Goal: Task Accomplishment & Management: Manage account settings

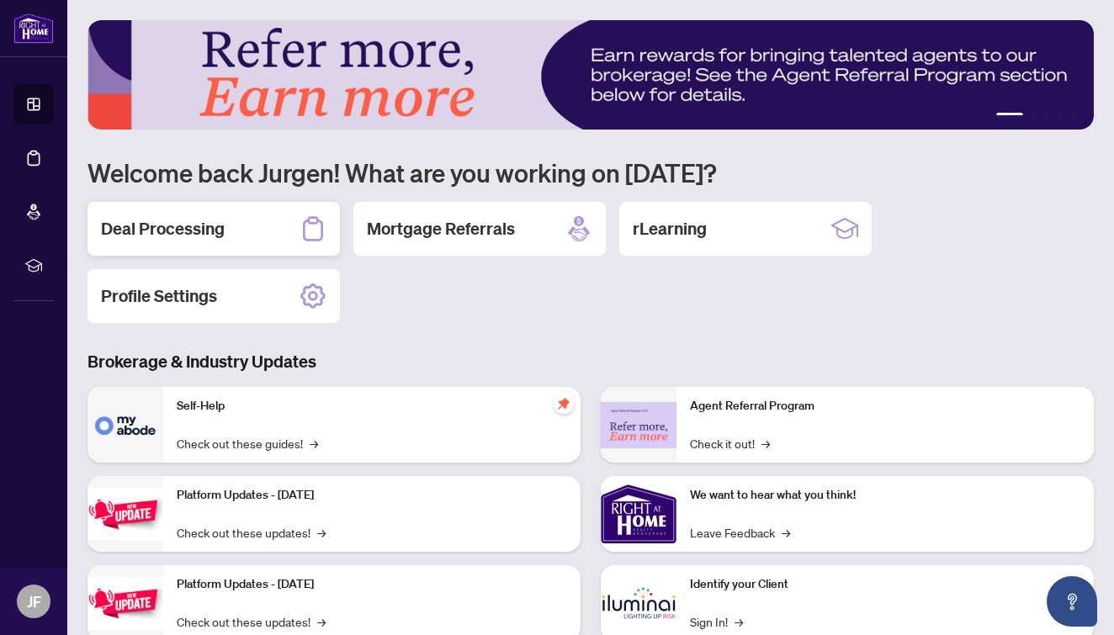
click at [228, 232] on div "Deal Processing" at bounding box center [214, 229] width 253 height 54
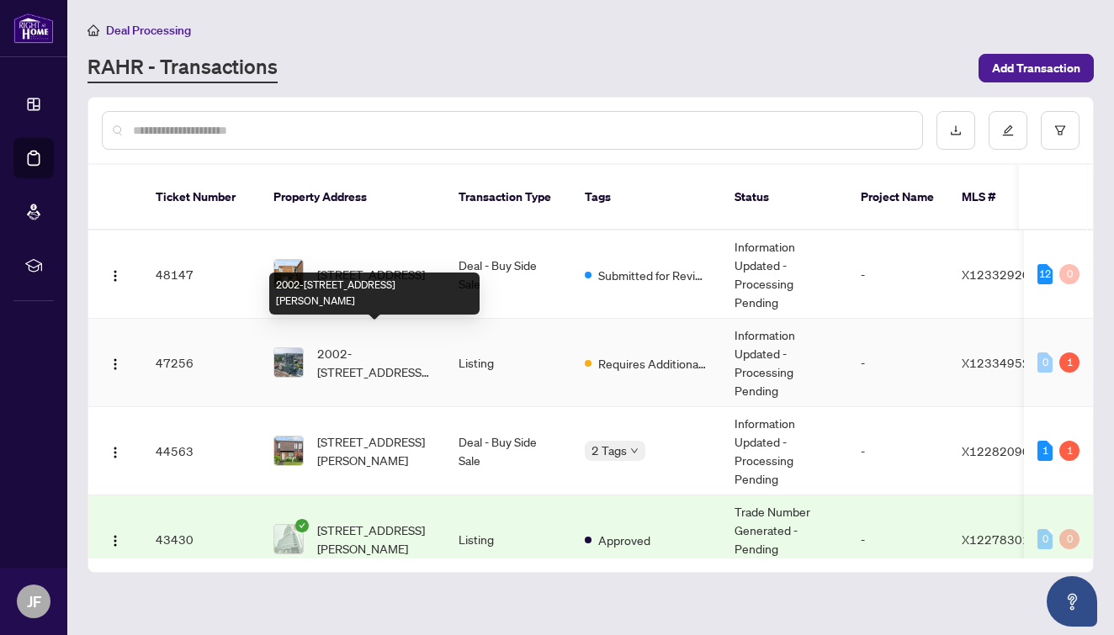
click at [395, 354] on span "2002-203 Catherine St, Ottawa, Ontario K2P 1J5, Canada" at bounding box center [374, 362] width 114 height 37
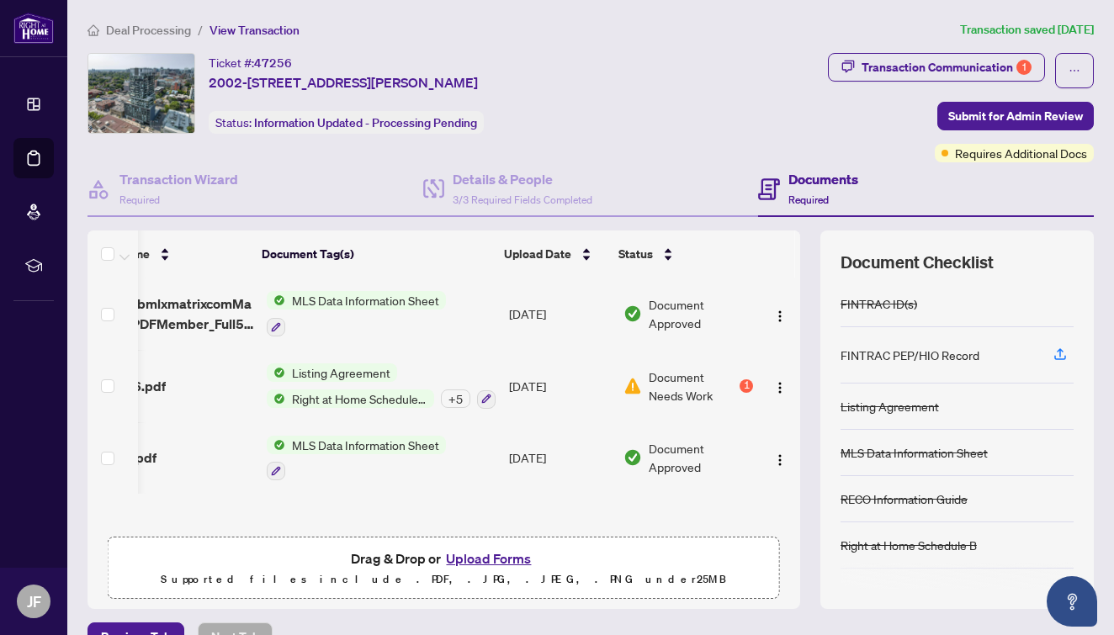
scroll to position [0, 68]
click at [746, 385] on div "1" at bounding box center [746, 386] width 13 height 13
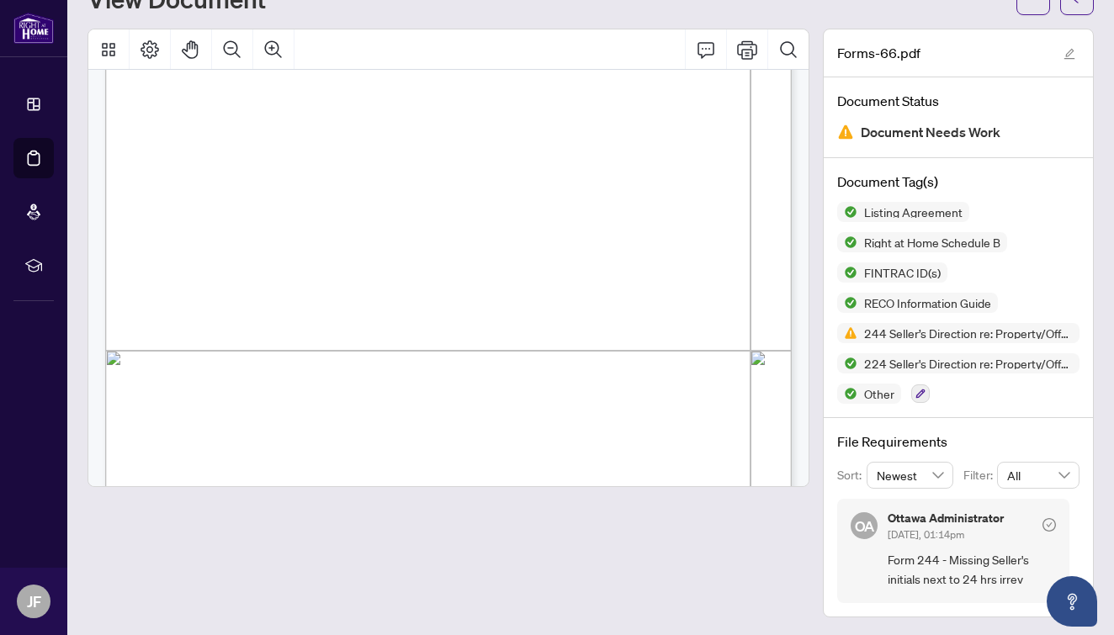
scroll to position [21270, 0]
click at [610, 400] on span "The Seller further acknowledges that the Listing Brokerage has professional obl…" at bounding box center [381, 397] width 460 height 10
click at [293, 309] on span "Seller written direction to the Brokerage." at bounding box center [222, 306] width 142 height 10
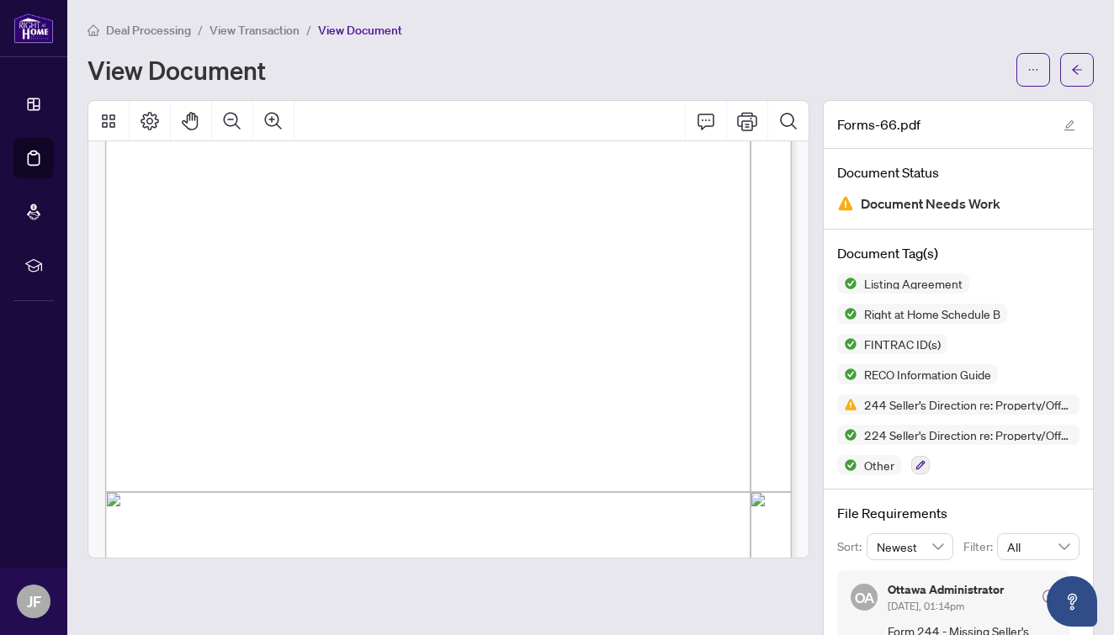
scroll to position [0, 0]
click at [156, 31] on span "Deal Processing" at bounding box center [148, 30] width 85 height 15
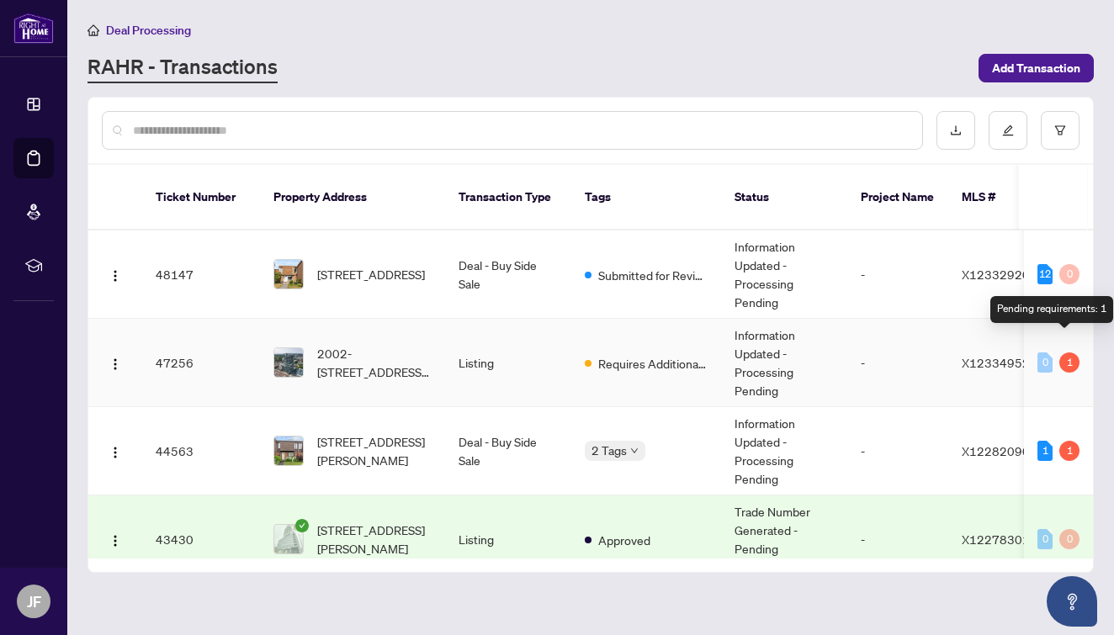
click at [1062, 353] on div "1" at bounding box center [1070, 363] width 20 height 20
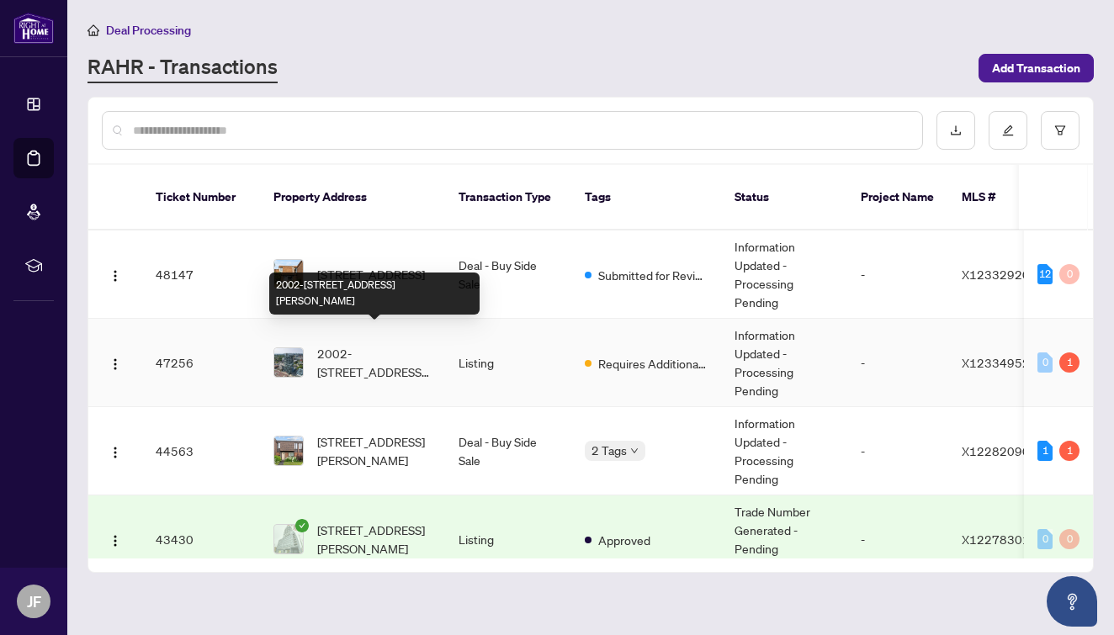
click at [356, 348] on span "2002-203 Catherine St, Ottawa, Ontario K2P 1J5, Canada" at bounding box center [374, 362] width 114 height 37
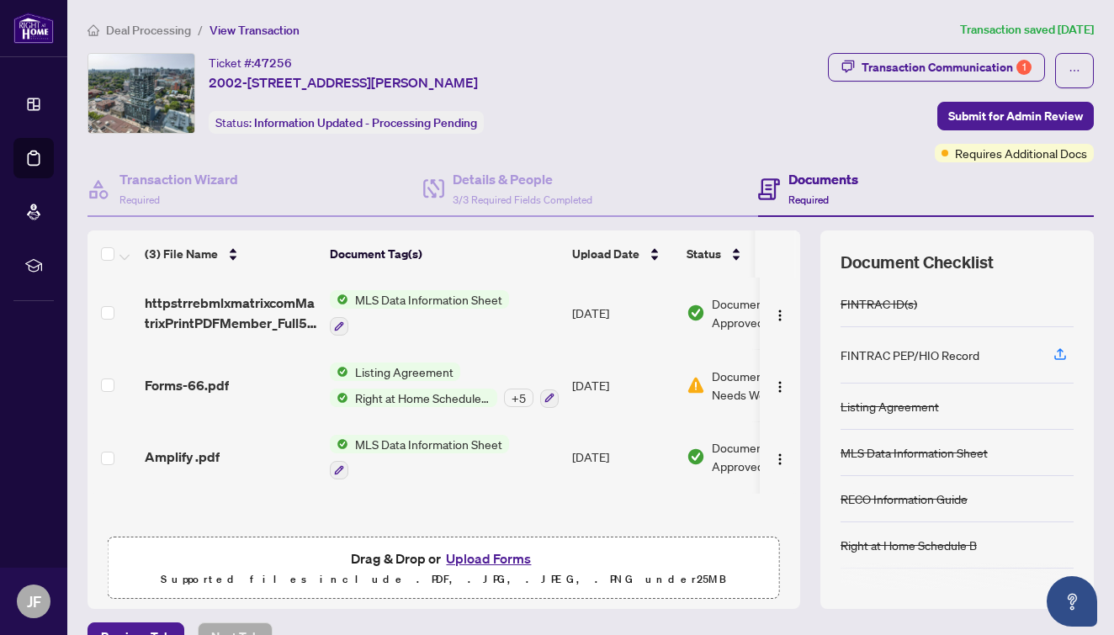
scroll to position [1, 0]
click at [523, 560] on button "Upload Forms" at bounding box center [488, 559] width 95 height 22
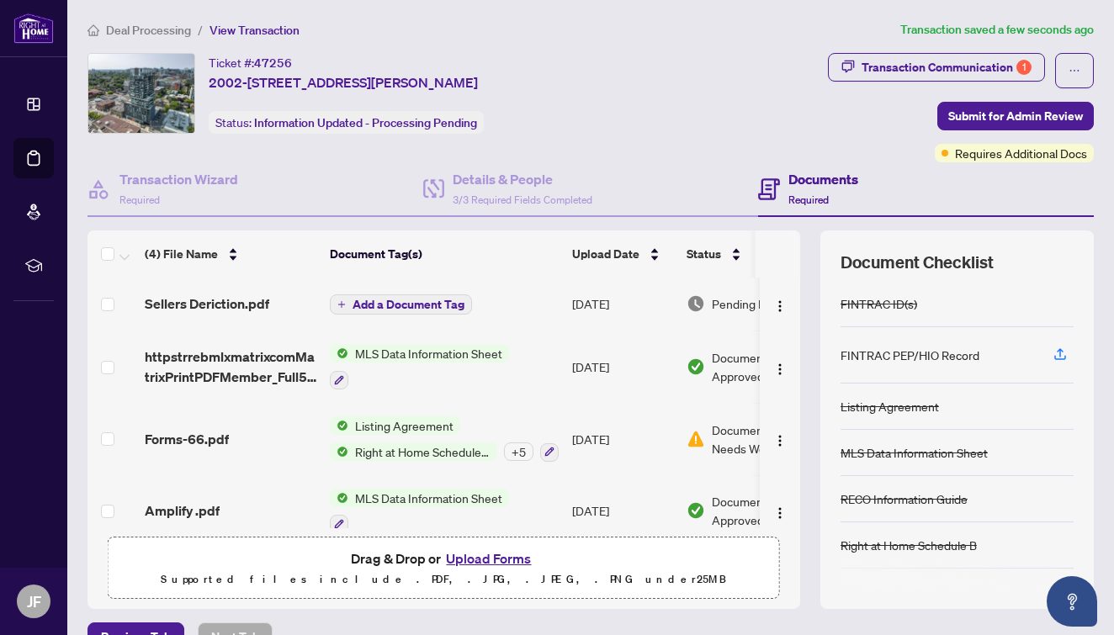
click at [397, 309] on span "Add a Document Tag" at bounding box center [409, 305] width 112 height 12
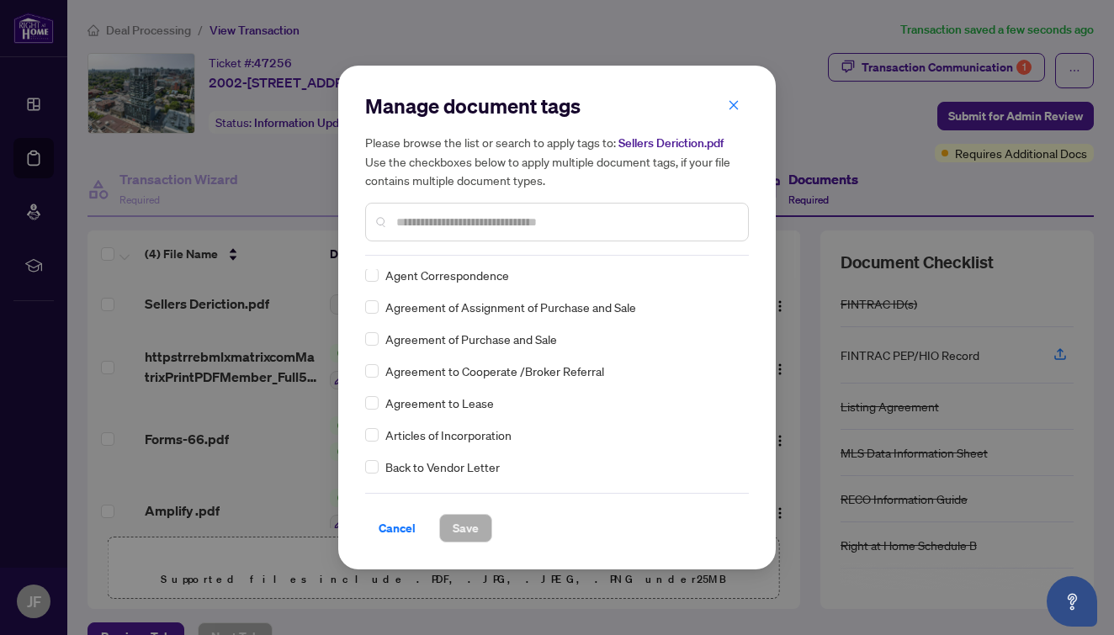
scroll to position [363, 0]
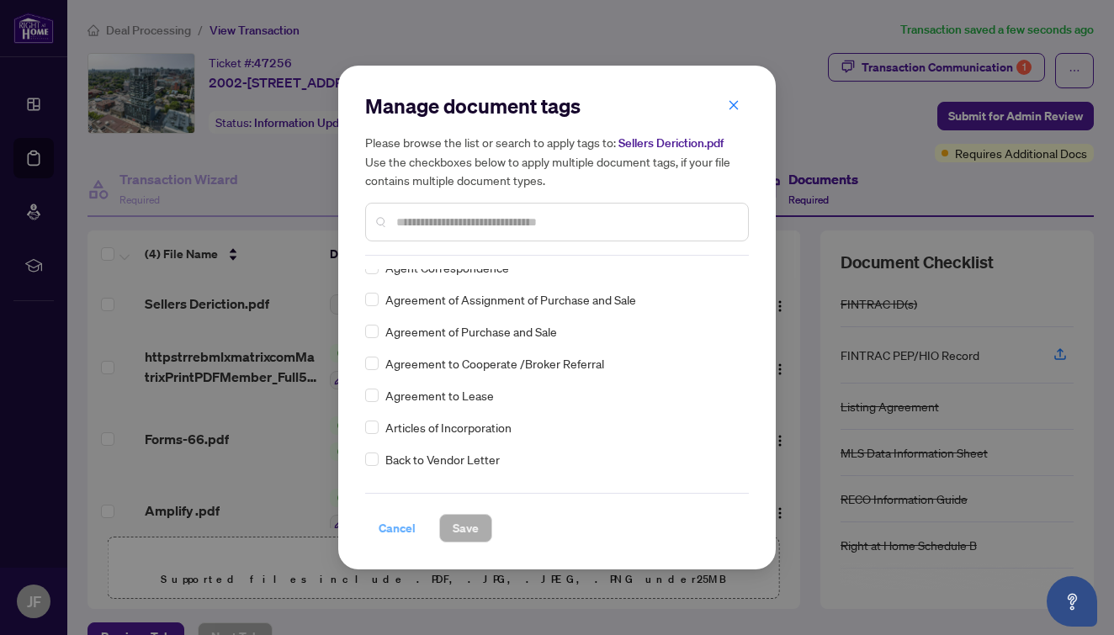
click at [399, 529] on span "Cancel" at bounding box center [397, 528] width 37 height 27
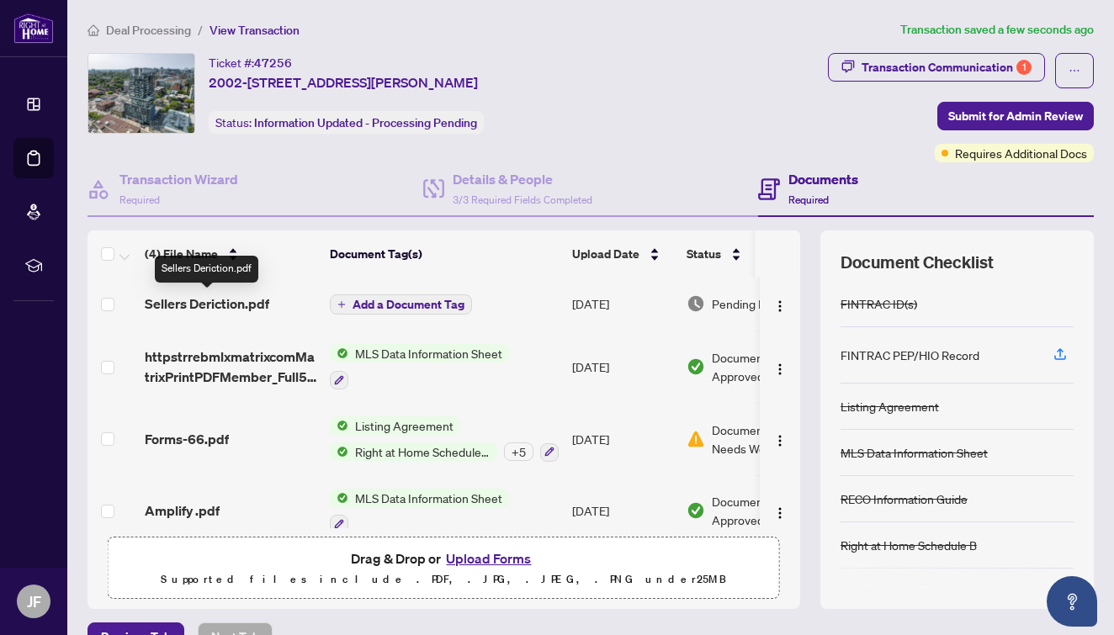
click at [266, 299] on span "Sellers Deriction.pdf" at bounding box center [207, 304] width 125 height 20
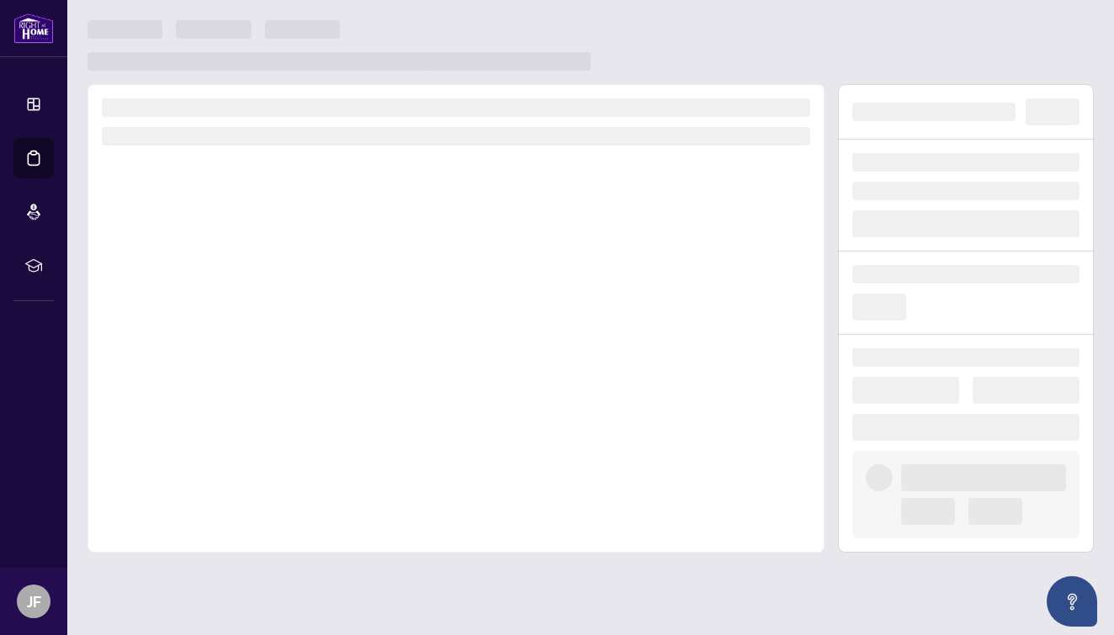
click at [266, 299] on div at bounding box center [456, 318] width 737 height 469
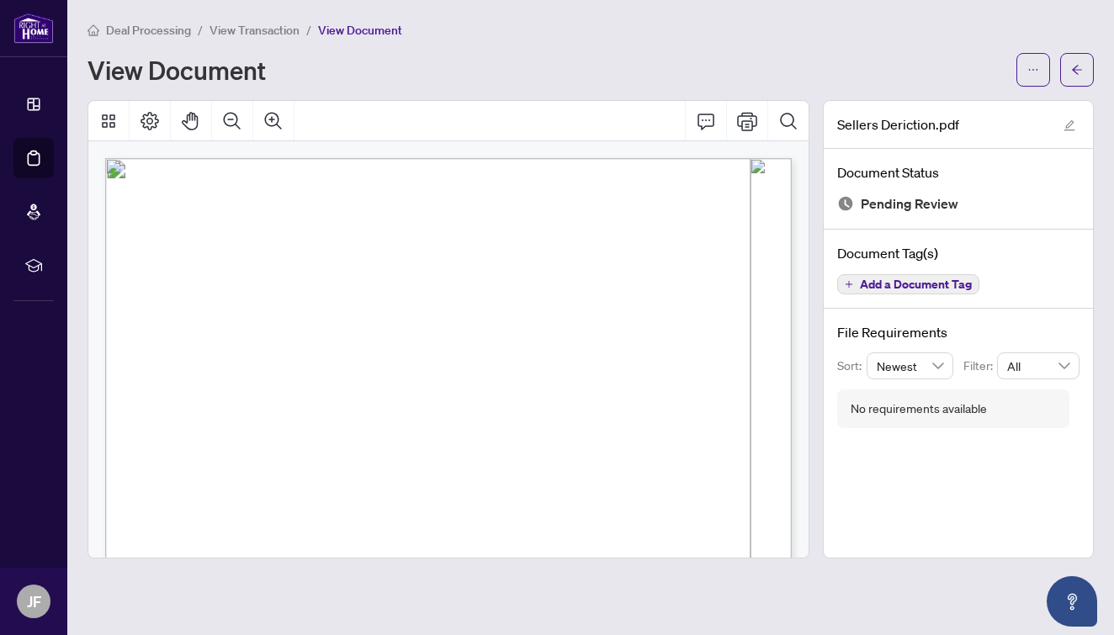
click at [334, 73] on div "View Document" at bounding box center [547, 69] width 919 height 27
click at [368, 32] on span "View Document" at bounding box center [360, 30] width 84 height 15
click at [277, 34] on span "View Transaction" at bounding box center [255, 30] width 90 height 15
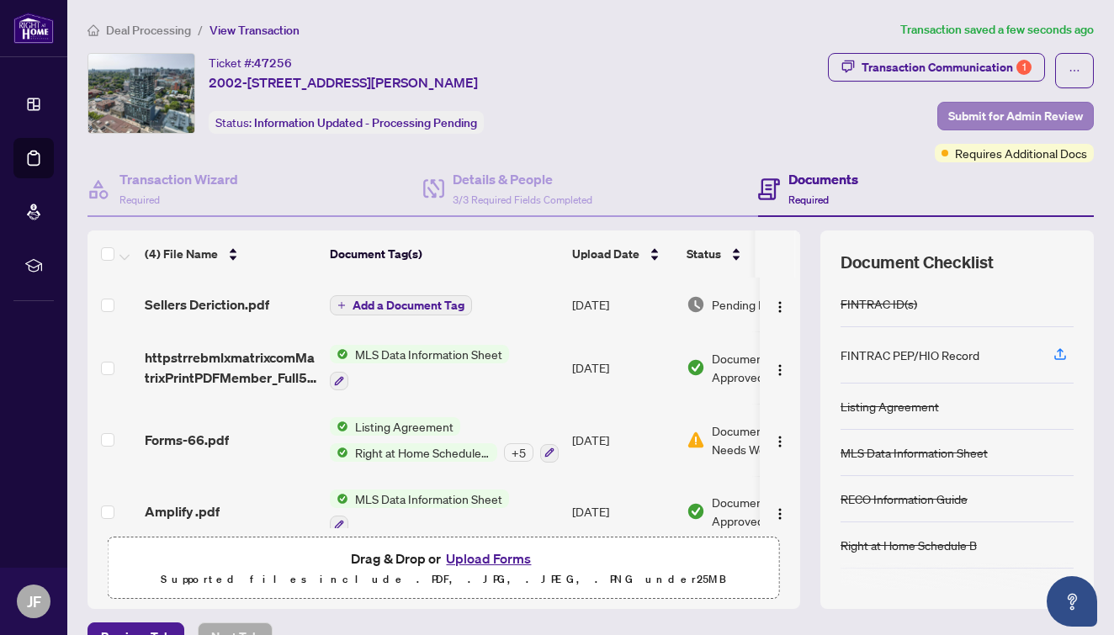
click at [976, 117] on span "Submit for Admin Review" at bounding box center [1016, 116] width 135 height 27
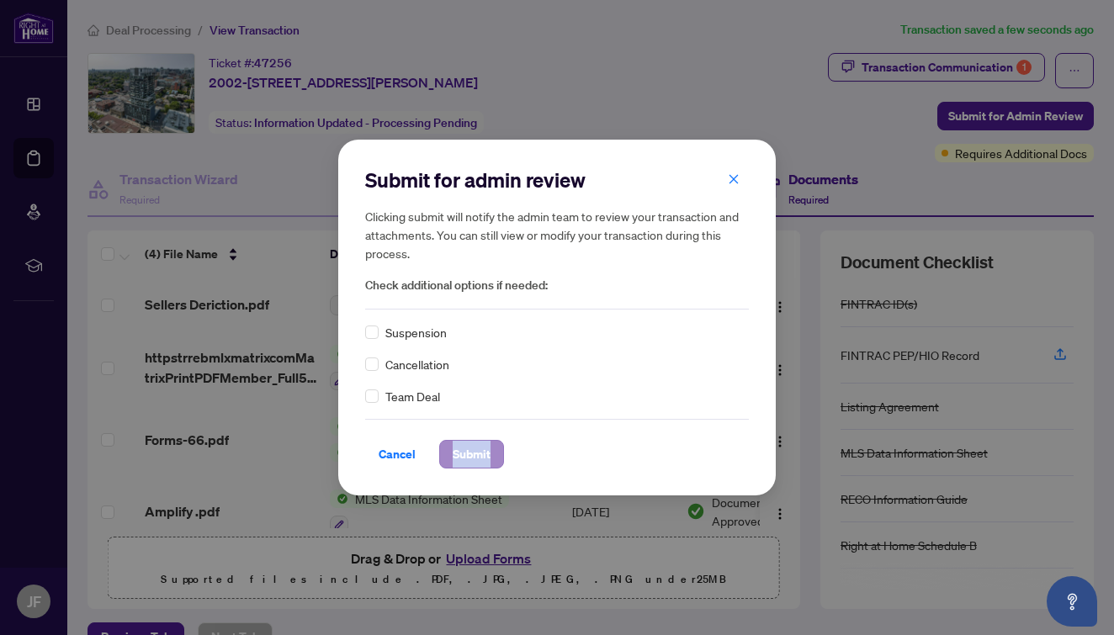
click at [464, 452] on span "Submit" at bounding box center [472, 454] width 38 height 27
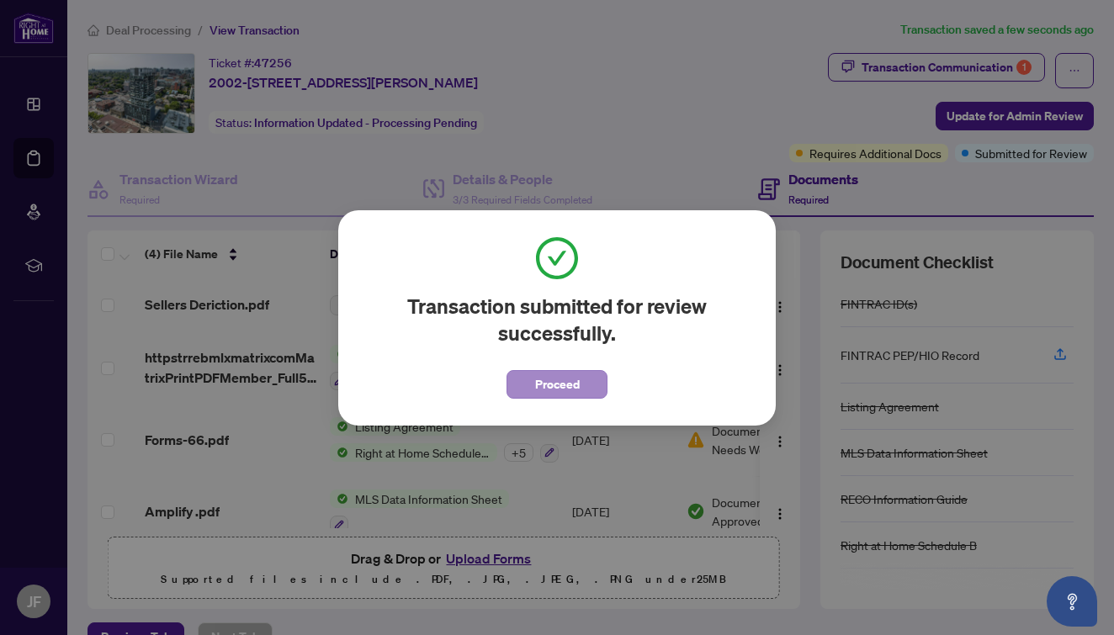
click at [575, 373] on span "Proceed" at bounding box center [557, 384] width 45 height 27
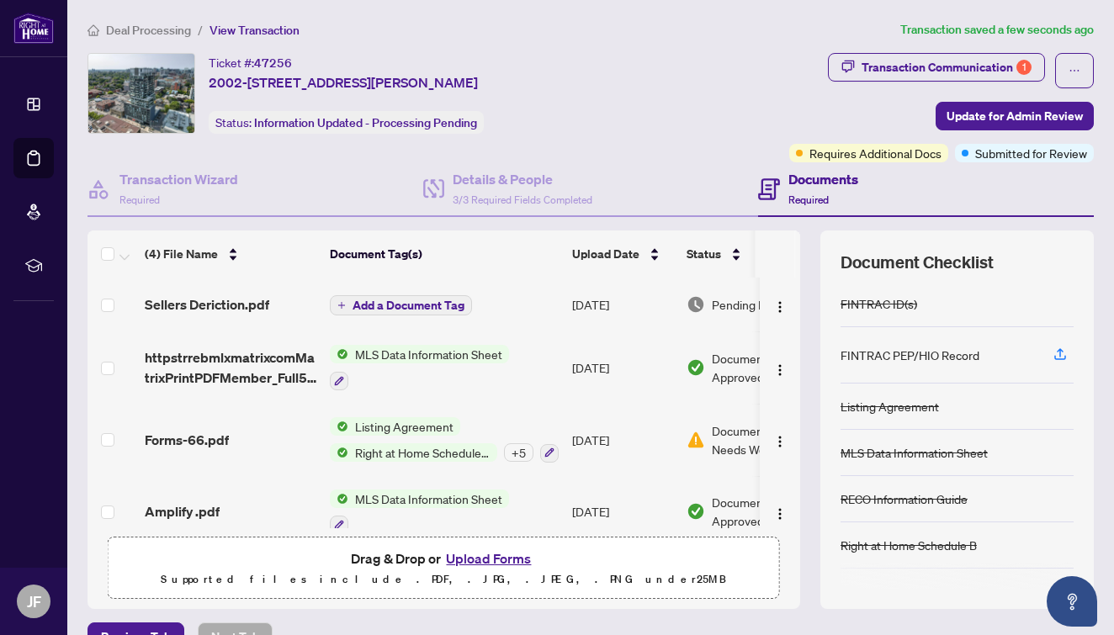
click at [139, 33] on span "Deal Processing" at bounding box center [148, 30] width 85 height 15
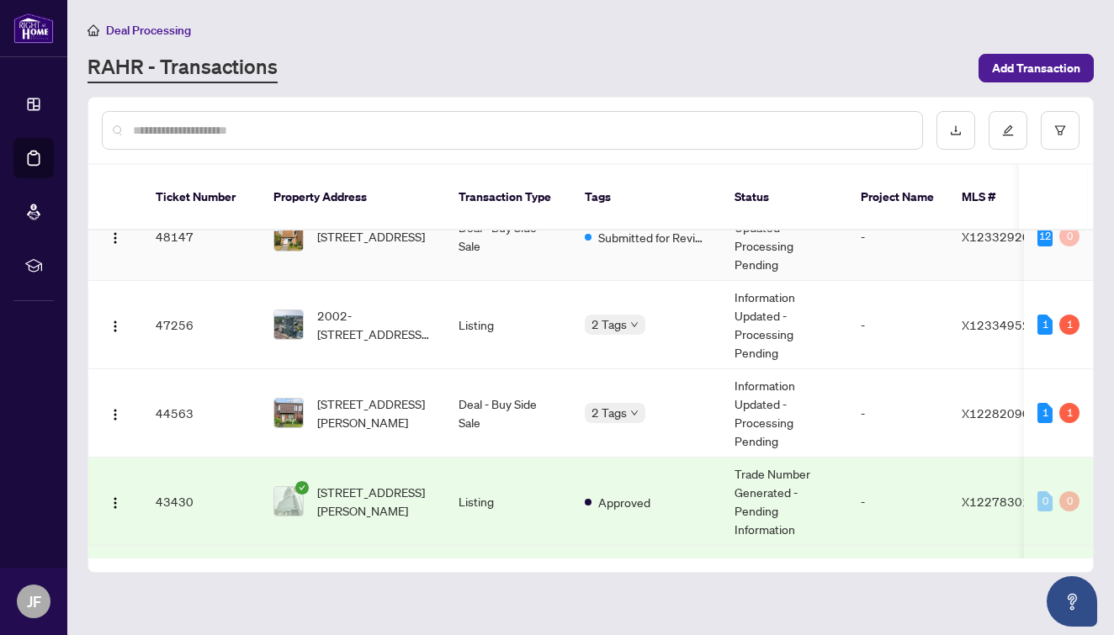
scroll to position [29, 0]
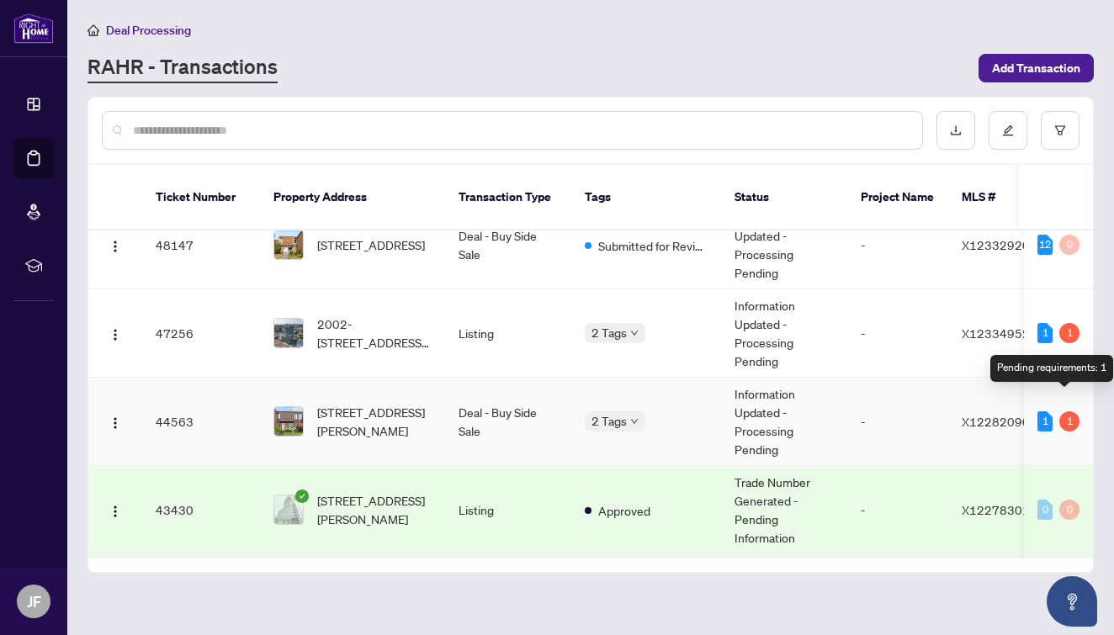
click at [1060, 412] on div "1" at bounding box center [1070, 422] width 20 height 20
click at [1067, 412] on div "1" at bounding box center [1070, 422] width 20 height 20
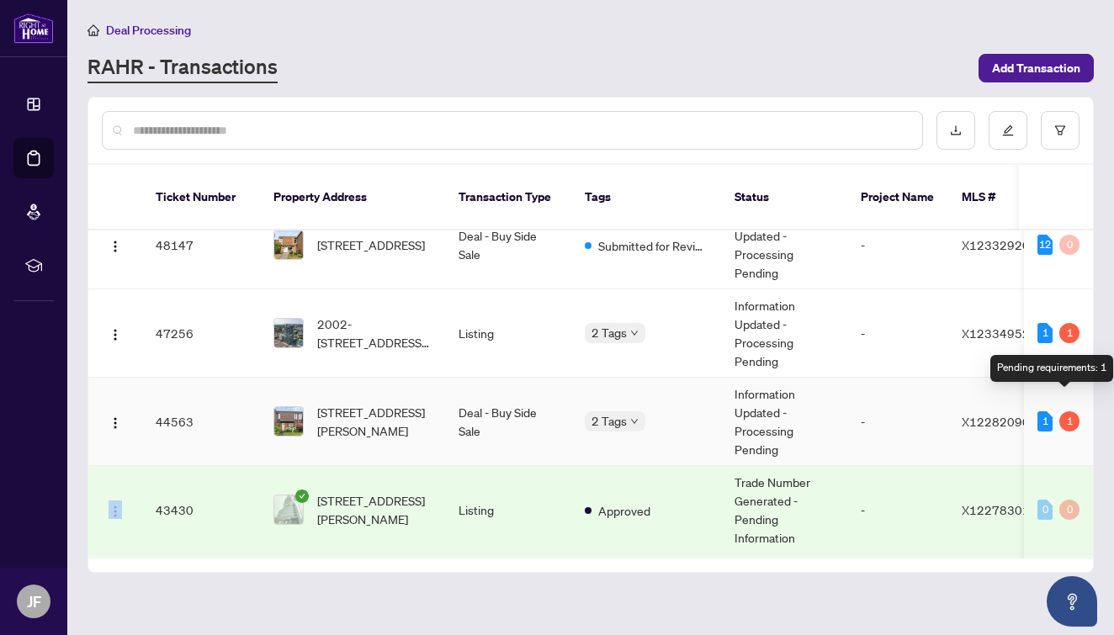
click at [1065, 412] on div "1" at bounding box center [1070, 422] width 20 height 20
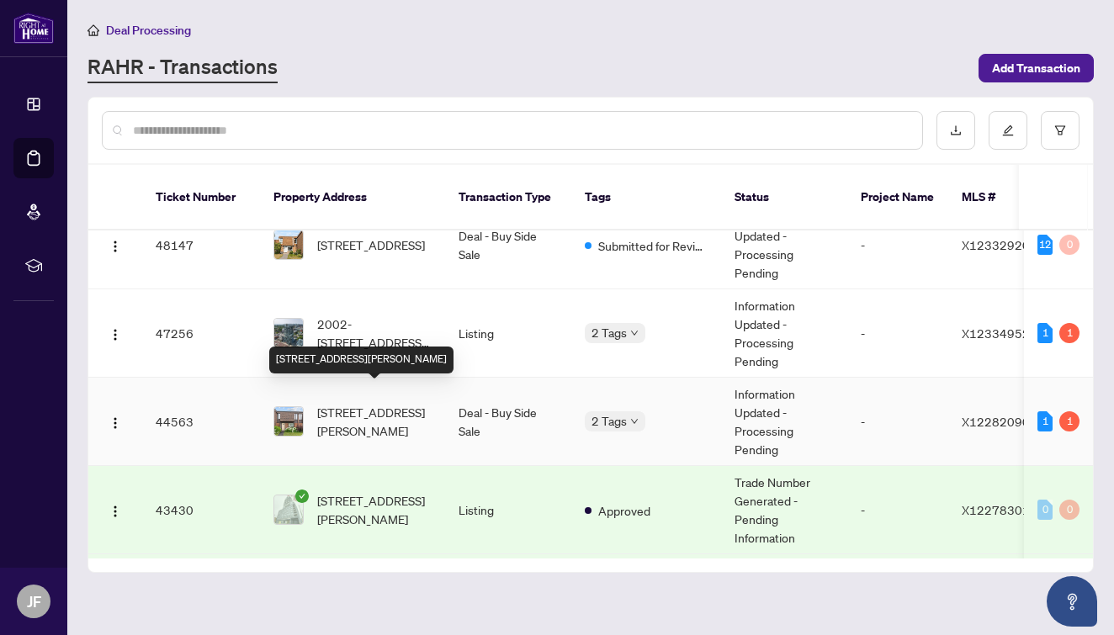
click at [365, 408] on span "3485 Mccarthy Rd, Ottawa, Ontario K1V 8Z9, Canada" at bounding box center [374, 421] width 114 height 37
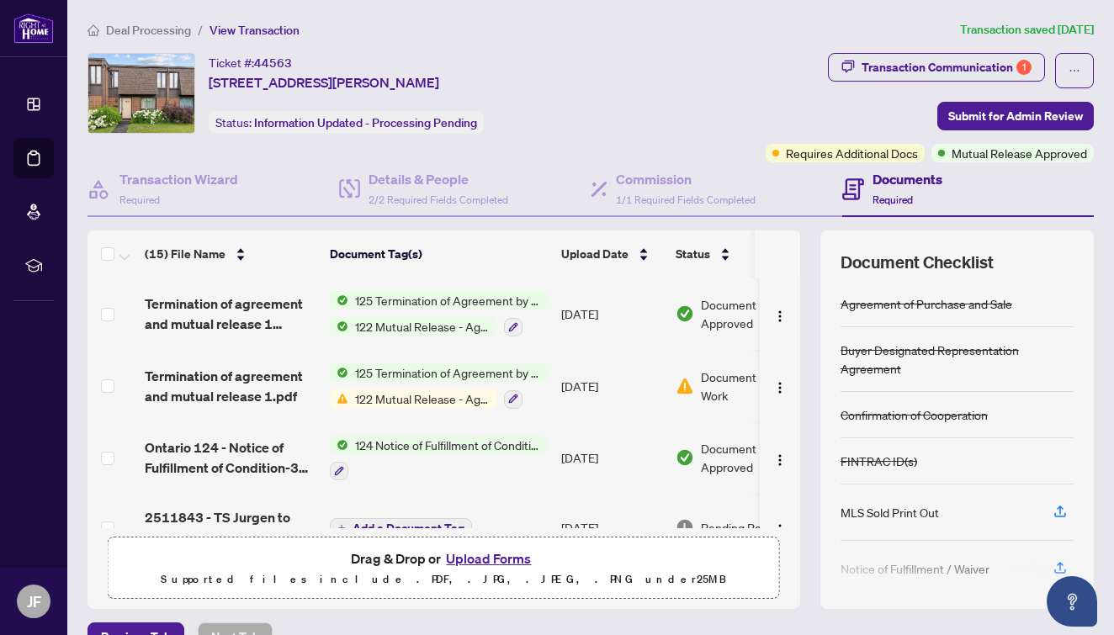
click at [427, 396] on span "122 Mutual Release - Agreement of Purchase and Sale" at bounding box center [422, 399] width 149 height 19
click at [710, 384] on span "Document Needs Work" at bounding box center [753, 386] width 104 height 37
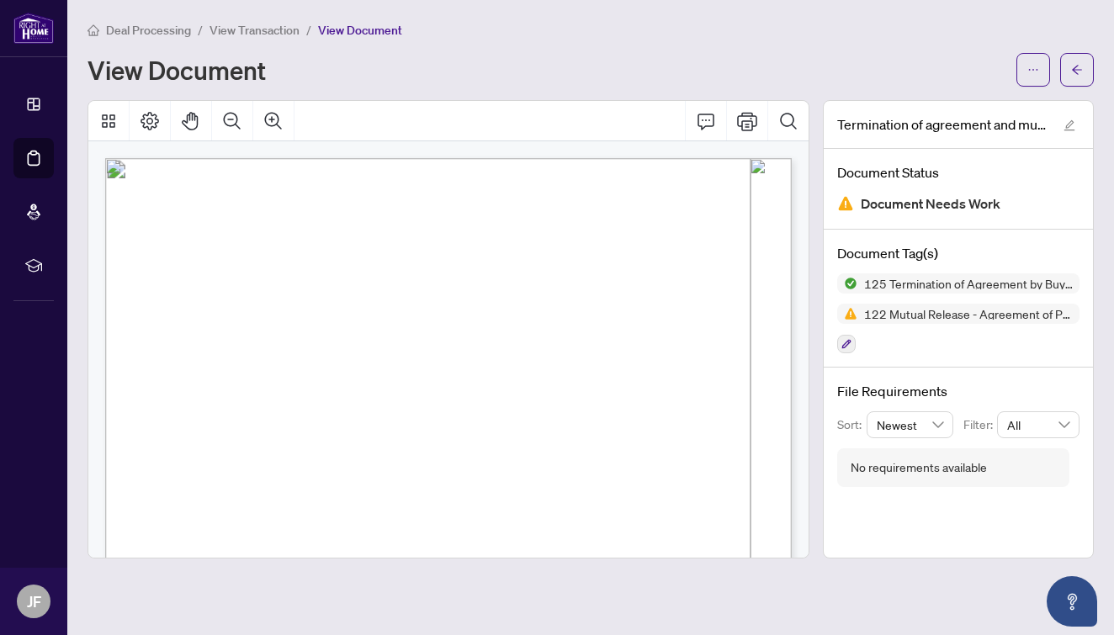
click at [696, 59] on div "View Document" at bounding box center [547, 69] width 919 height 27
click at [276, 28] on span "View Transaction" at bounding box center [255, 30] width 90 height 15
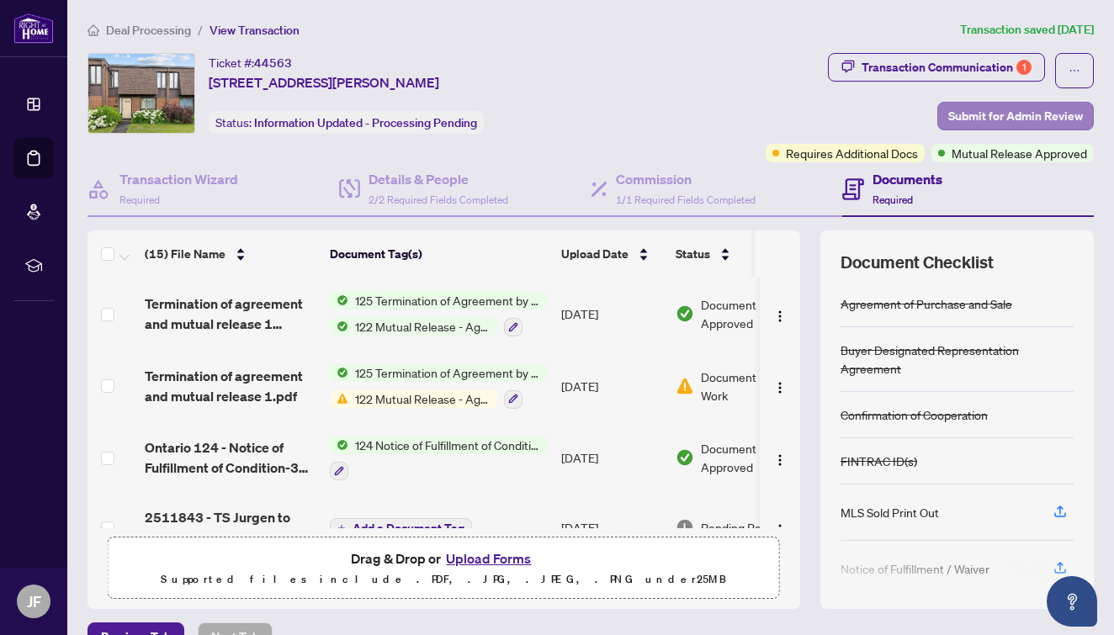
click at [1045, 113] on span "Submit for Admin Review" at bounding box center [1016, 116] width 135 height 27
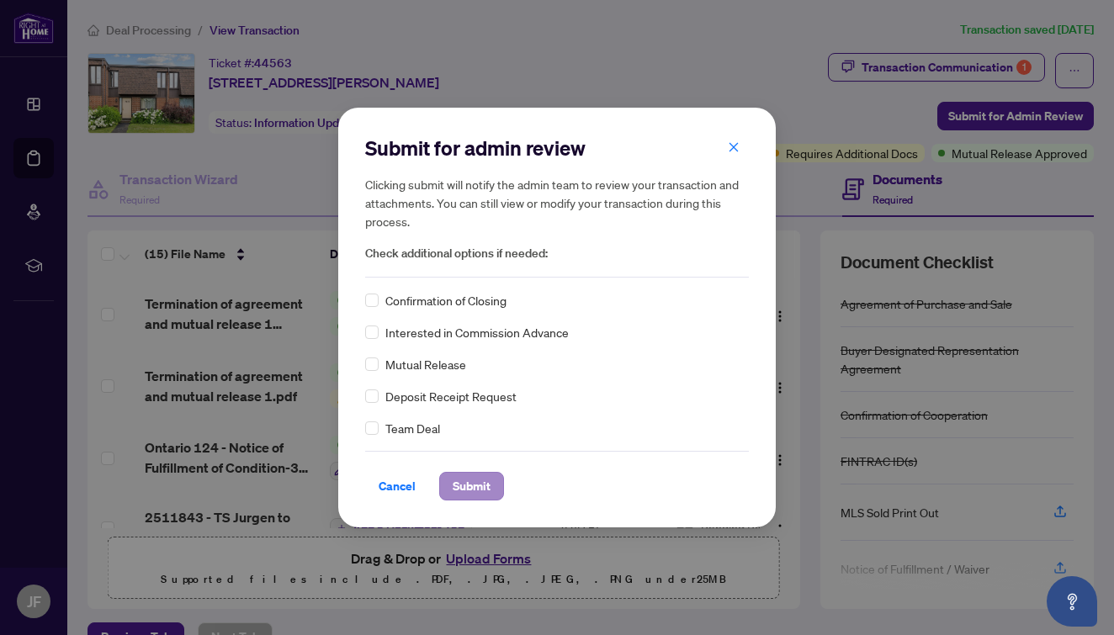
click at [465, 481] on span "Submit" at bounding box center [472, 486] width 38 height 27
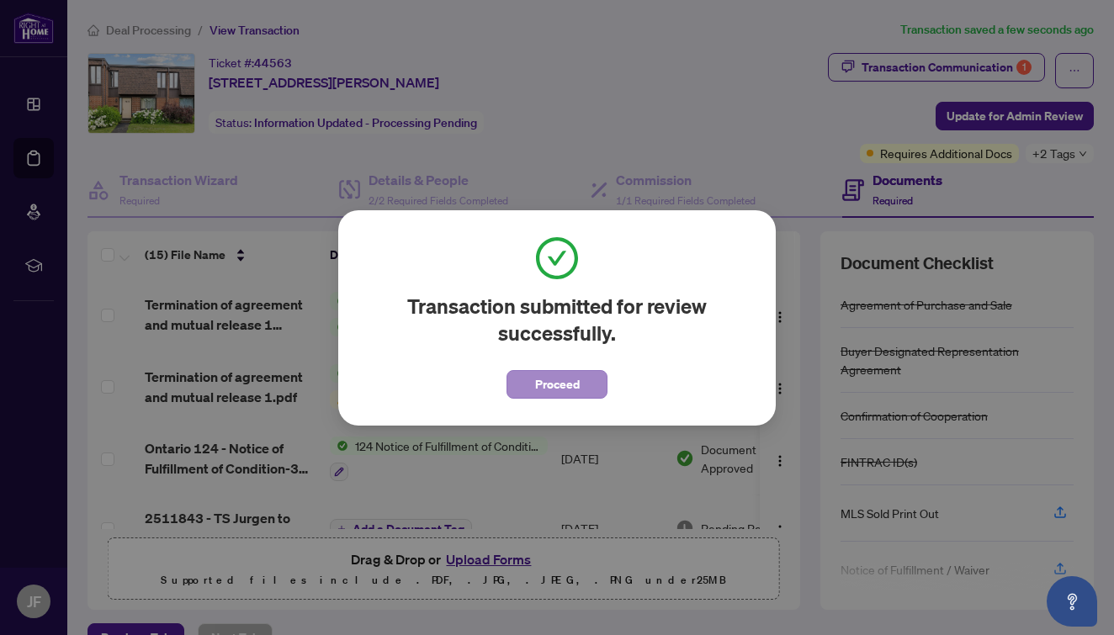
click at [537, 389] on span "Proceed" at bounding box center [557, 384] width 45 height 27
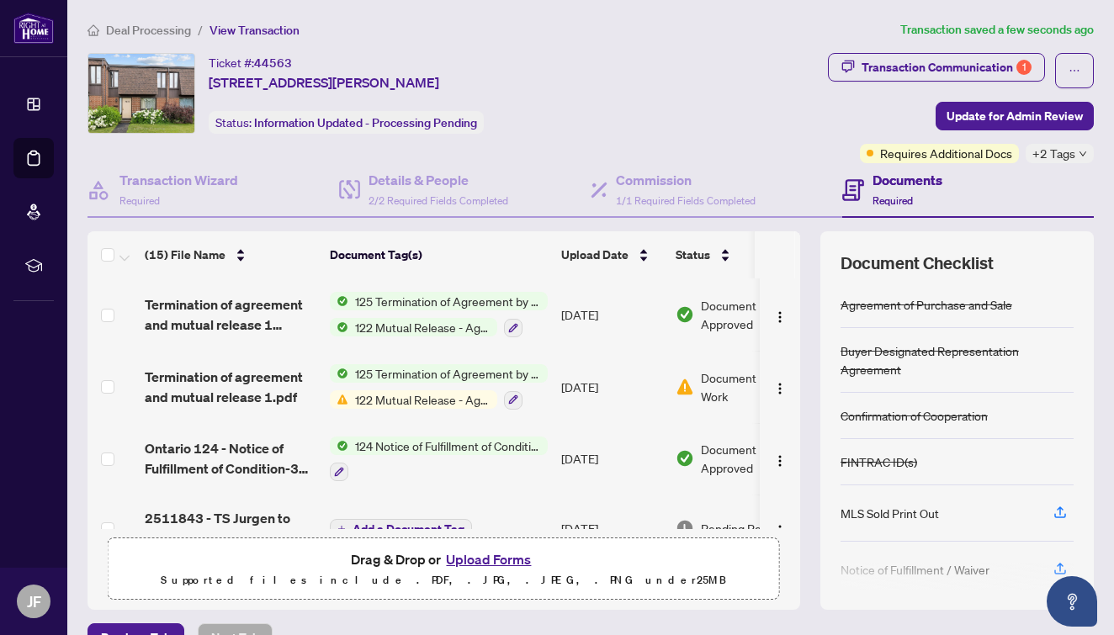
click at [162, 27] on span "Deal Processing" at bounding box center [148, 30] width 85 height 15
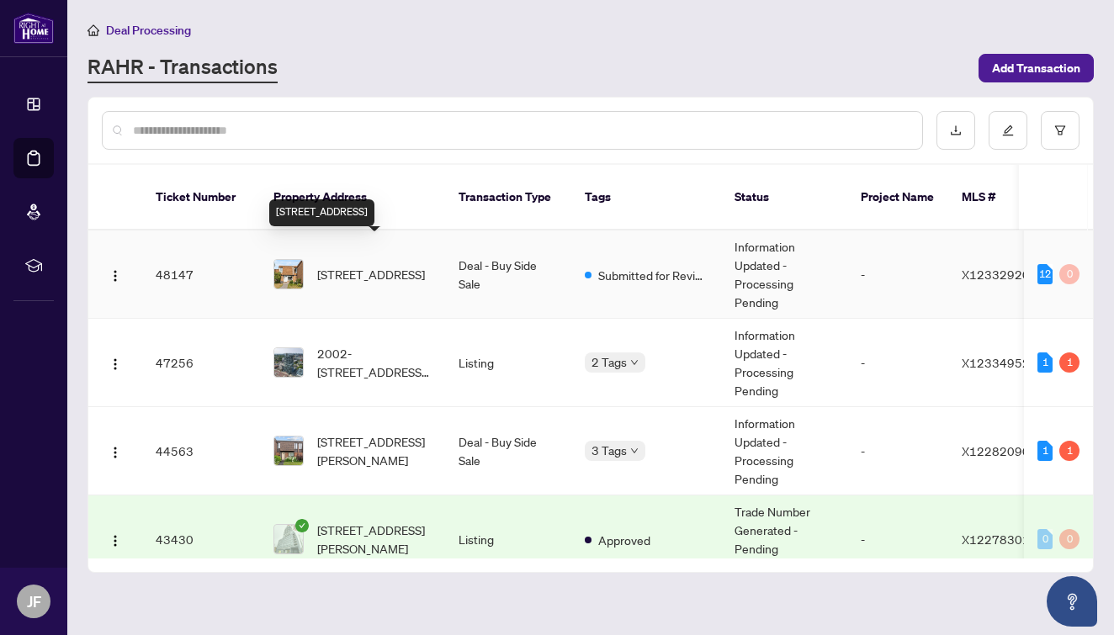
click at [357, 265] on span "43-3555 Downpatrick Rd, Ottawa, Ontario K1V 8T3, Canada" at bounding box center [371, 274] width 108 height 19
